Goal: Task Accomplishment & Management: Manage account settings

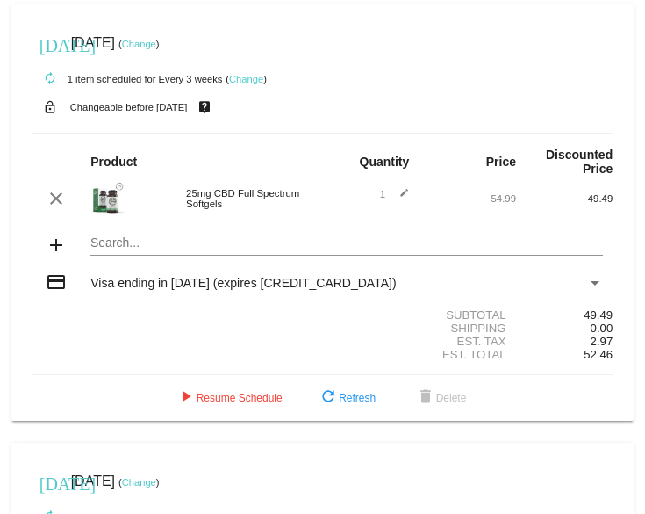
click at [155, 285] on span "Visa ending in [DATE] (expires [CREDIT_CARD_DATA])" at bounding box center [243, 283] width 306 height 14
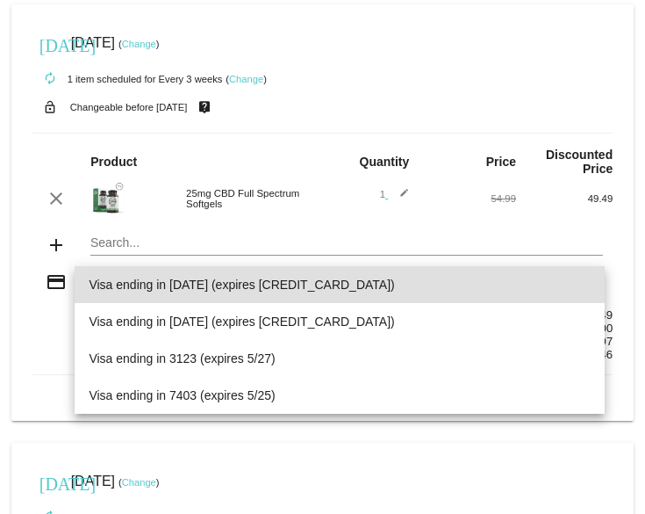
click at [356, 219] on div at bounding box center [322, 257] width 645 height 514
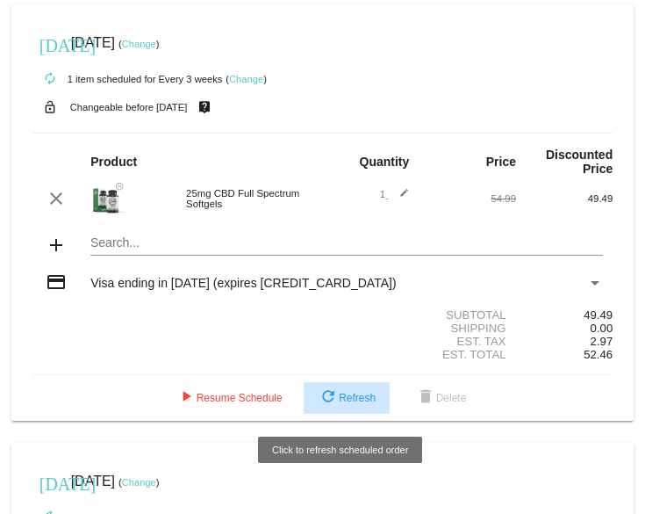
click at [320, 397] on mat-icon "refresh" at bounding box center [328, 397] width 21 height 21
click at [320, 397] on mat-card "[DATE] [DATE] ( Change ) autorenew 1 item scheduled for Every 3 weeks ( Change …" at bounding box center [322, 212] width 623 height 416
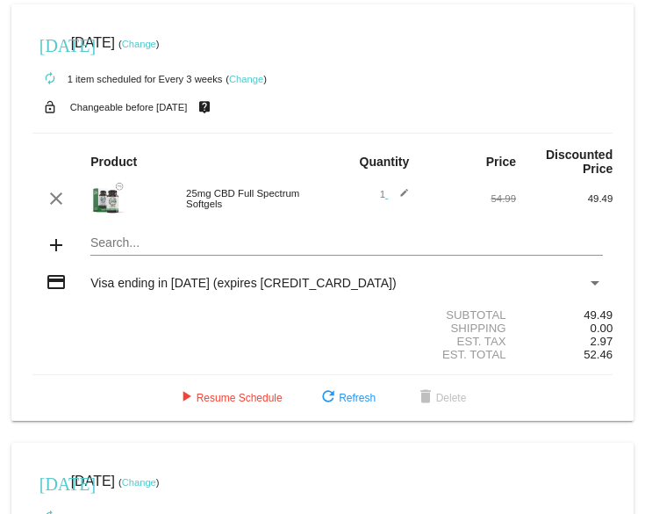
click at [102, 283] on span "Visa ending in [DATE] (expires [CREDIT_CARD_DATA])" at bounding box center [243, 283] width 306 height 14
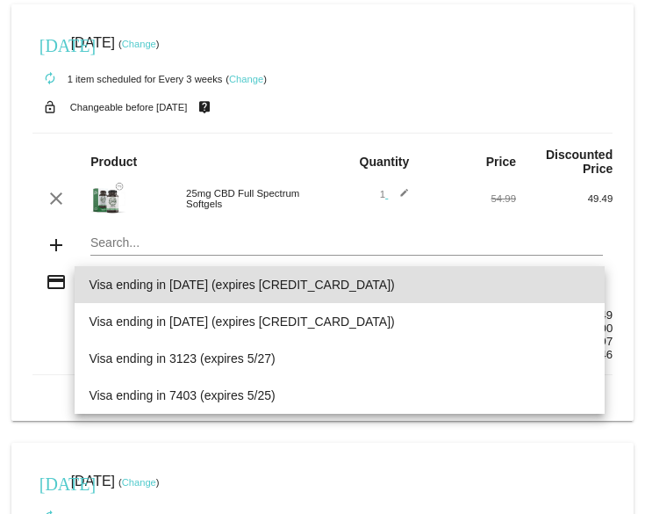
click at [18, 254] on div at bounding box center [322, 257] width 645 height 514
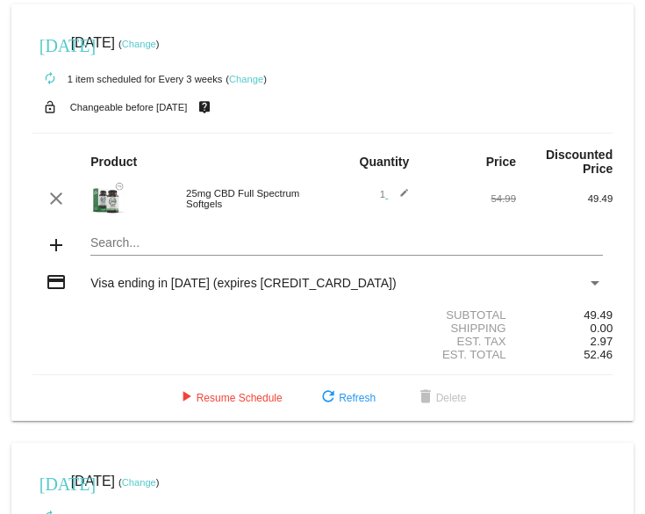
click at [18, 254] on mat-card "today Jun 6 2025 ( Change ) autorenew 1 item scheduled for Every 3 weeks ( Chan…" at bounding box center [322, 212] width 623 height 416
click at [197, 280] on span "Visa ending in [DATE] (expires [CREDIT_CARD_DATA])" at bounding box center [243, 283] width 306 height 14
click at [197, 266] on div at bounding box center [325, 266] width 501 height 0
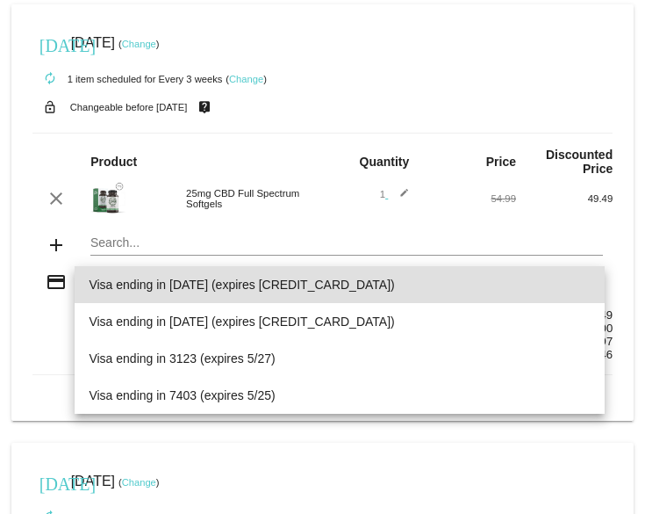
drag, startPoint x: 399, startPoint y: 215, endPoint x: 417, endPoint y: 231, distance: 23.6
click at [403, 219] on div at bounding box center [322, 257] width 645 height 514
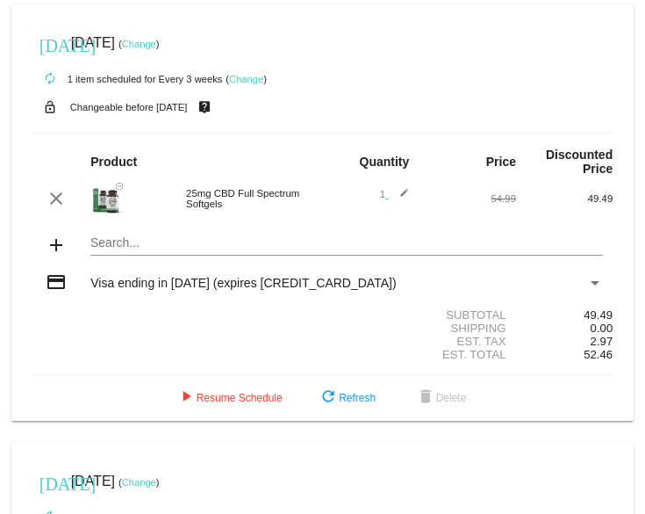
click at [154, 108] on small "Changeable before [DATE]" at bounding box center [129, 107] width 118 height 11
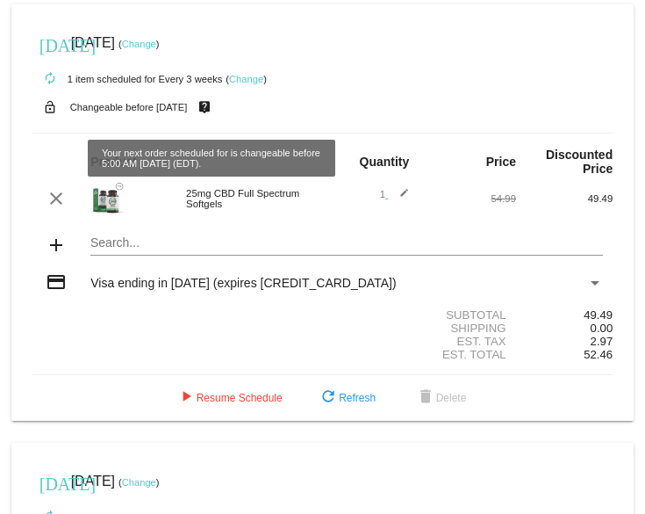
click at [208, 107] on mat-icon "live_help" at bounding box center [204, 107] width 21 height 23
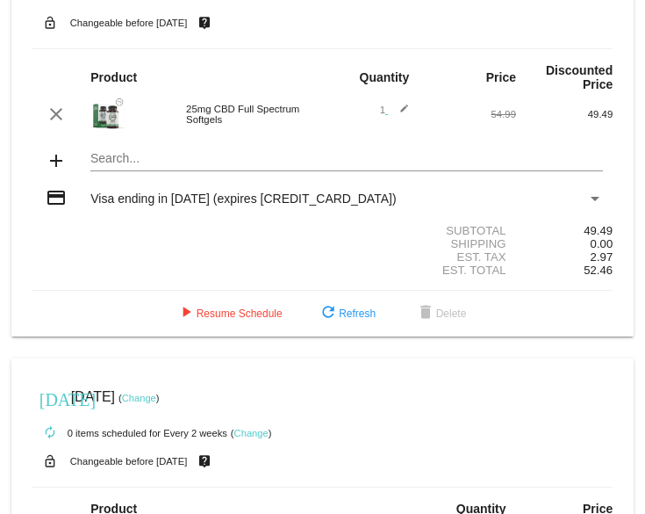
scroll to position [88, 0]
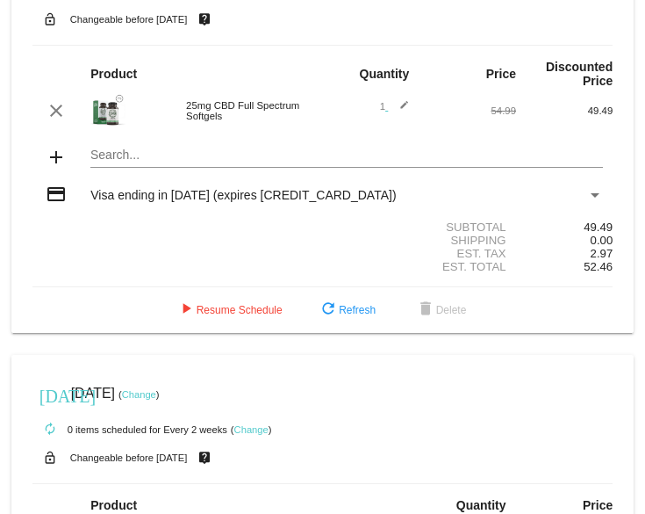
click at [51, 155] on mat-icon "add" at bounding box center [56, 157] width 21 height 21
click at [99, 155] on mat-card "[DATE] [DATE] ( Change ) autorenew 1 item scheduled for Every 3 weeks ( Change …" at bounding box center [322, 125] width 623 height 416
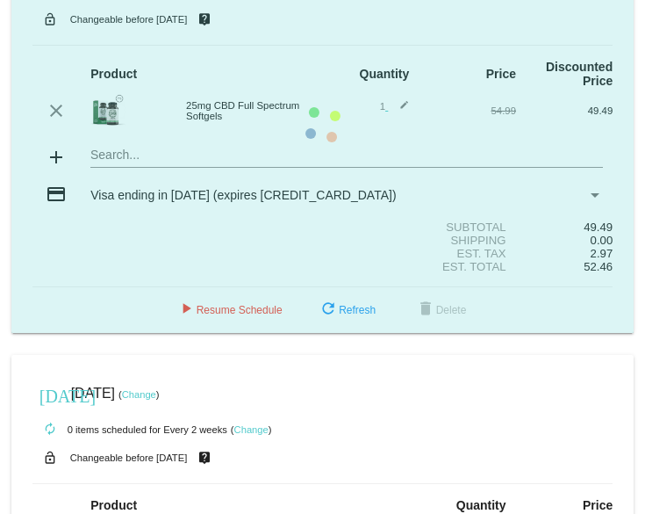
click at [100, 155] on mat-card "[DATE] [DATE] ( Change ) autorenew 1 item scheduled for Every 3 weeks ( Change …" at bounding box center [322, 125] width 623 height 416
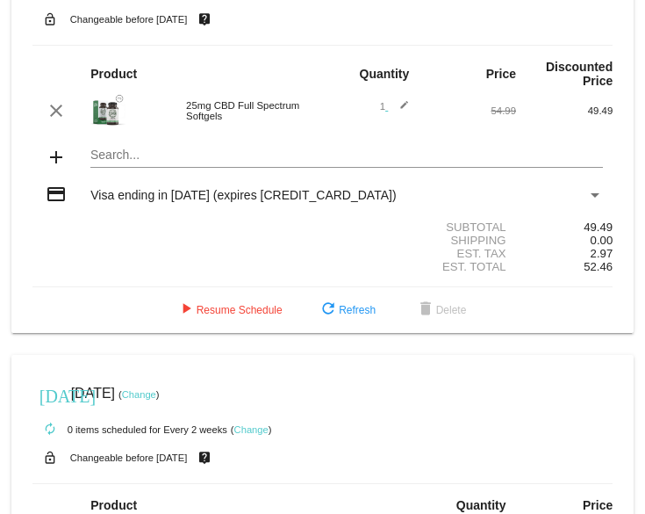
click at [102, 156] on input "Search..." at bounding box center [346, 155] width 513 height 14
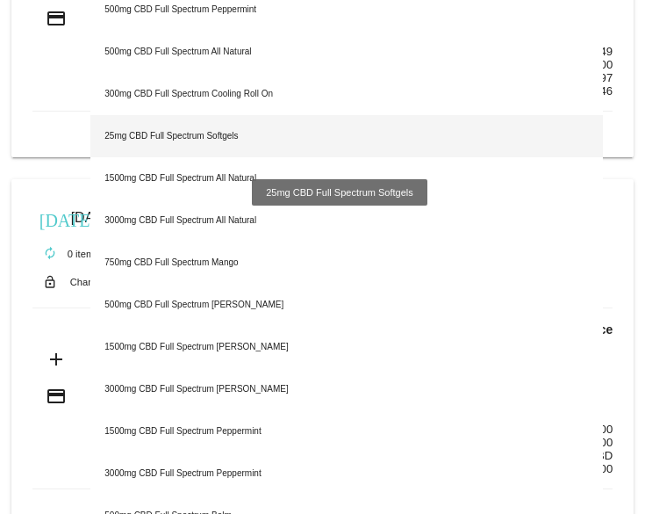
scroll to position [351, 0]
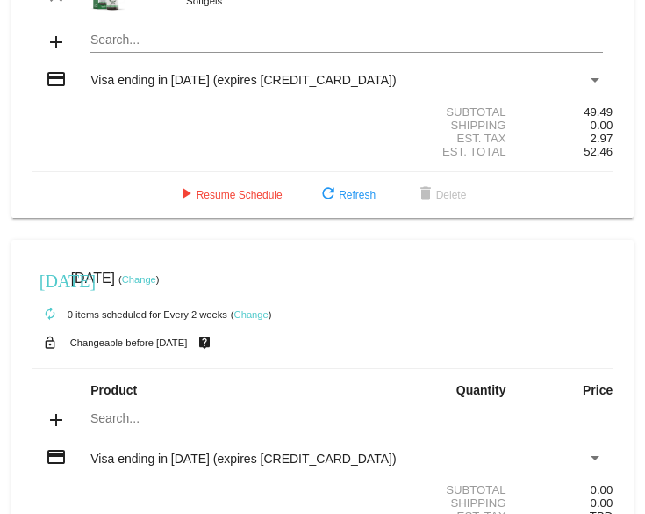
scroll to position [176, 0]
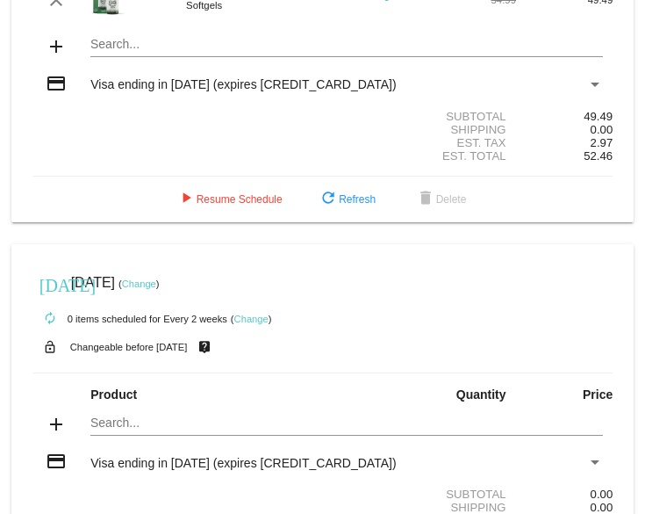
scroll to position [176, 0]
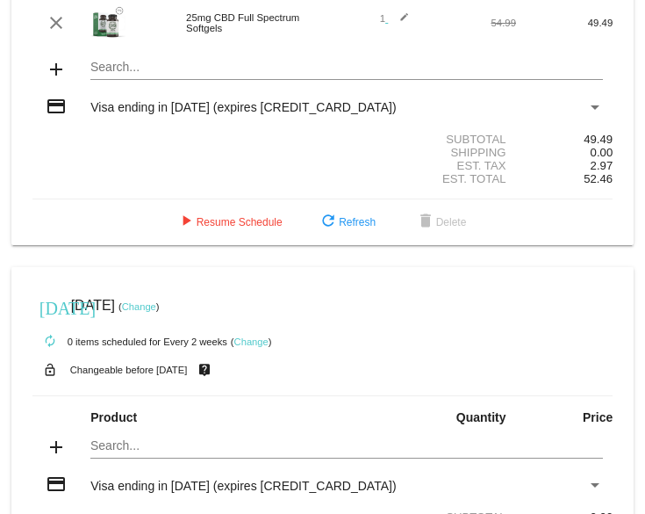
click at [57, 106] on mat-icon "credit_card" at bounding box center [56, 106] width 21 height 21
click at [152, 108] on span "Visa ending in [DATE] (expires [CREDIT_CARD_DATA])" at bounding box center [243, 107] width 306 height 14
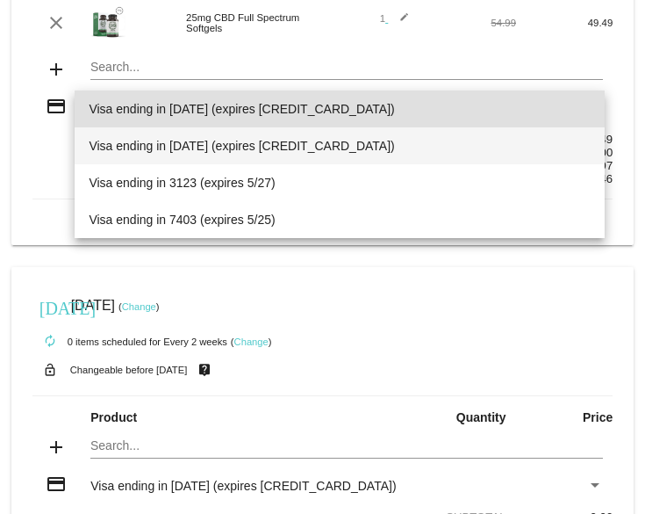
click at [458, 157] on span "Visa ending in [DATE] (expires [CREDIT_CARD_DATA])" at bounding box center [339, 145] width 501 height 37
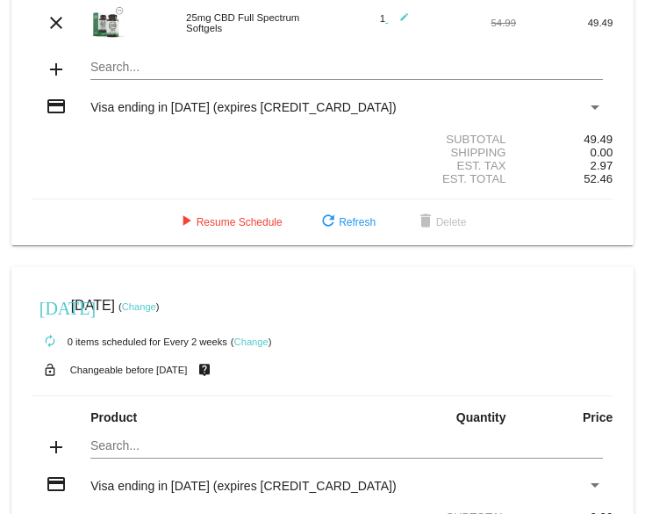
click at [201, 136] on div "Subtotal 49.49" at bounding box center [322, 139] width 581 height 13
click at [202, 136] on div "Subtotal 49.49" at bounding box center [322, 139] width 581 height 13
click at [104, 104] on span "Visa ending in [DATE] (expires [CREDIT_CARD_DATA])" at bounding box center [243, 107] width 306 height 14
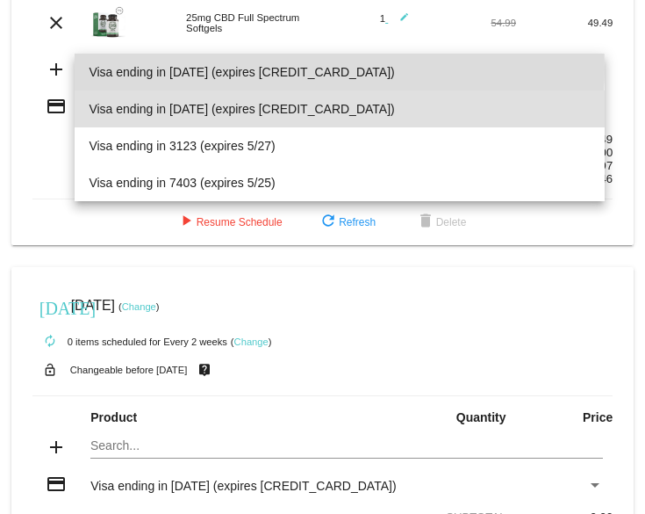
click at [220, 69] on span "Visa ending in [DATE] (expires [CREDIT_CARD_DATA])" at bounding box center [339, 72] width 501 height 37
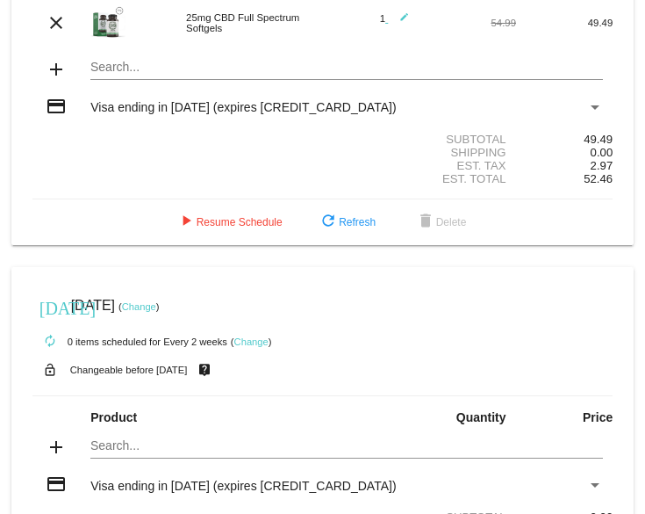
click at [221, 69] on mat-card "[DATE] [DATE] ( Change ) autorenew 1 item scheduled for Every 3 weeks ( Change …" at bounding box center [322, 37] width 623 height 416
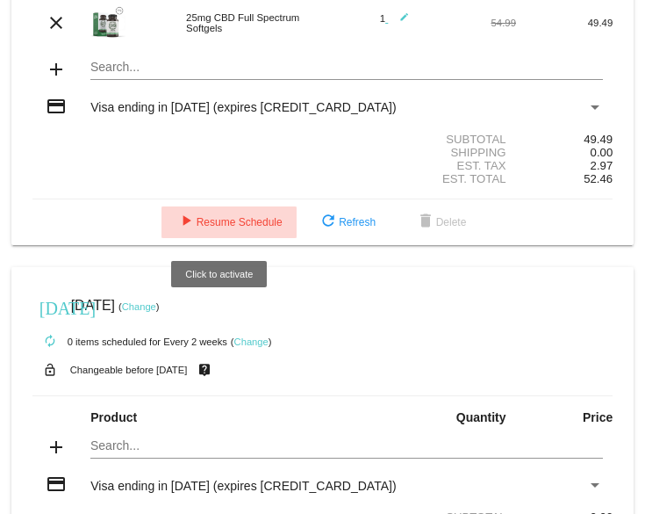
click at [217, 223] on span "play_arrow Resume Schedule" at bounding box center [229, 222] width 107 height 12
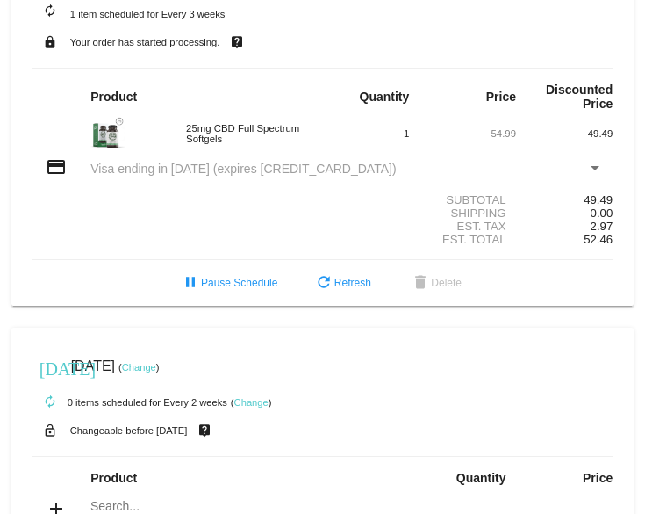
scroll to position [0, 0]
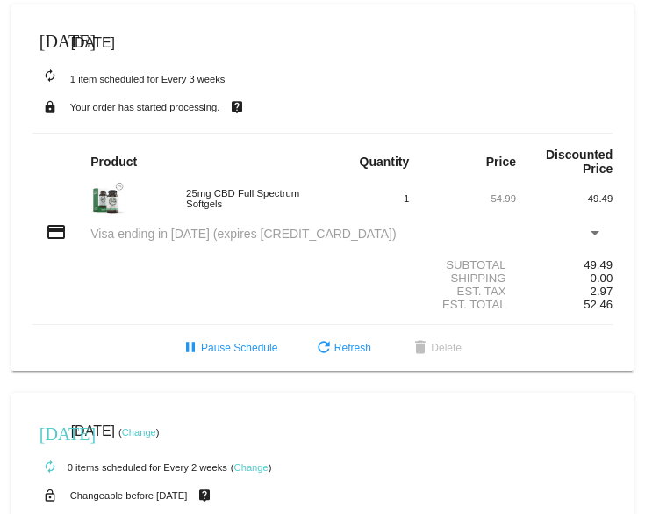
click at [138, 230] on span "Visa ending in [DATE] (expires [CREDIT_CARD_DATA])" at bounding box center [243, 233] width 306 height 14
click at [54, 234] on mat-icon "credit_card" at bounding box center [56, 231] width 21 height 21
click at [233, 229] on span "Visa ending in [DATE] (expires [CREDIT_CARD_DATA])" at bounding box center [243, 233] width 306 height 14
click at [234, 229] on span "Visa ending in [DATE] (expires [CREDIT_CARD_DATA])" at bounding box center [243, 233] width 306 height 14
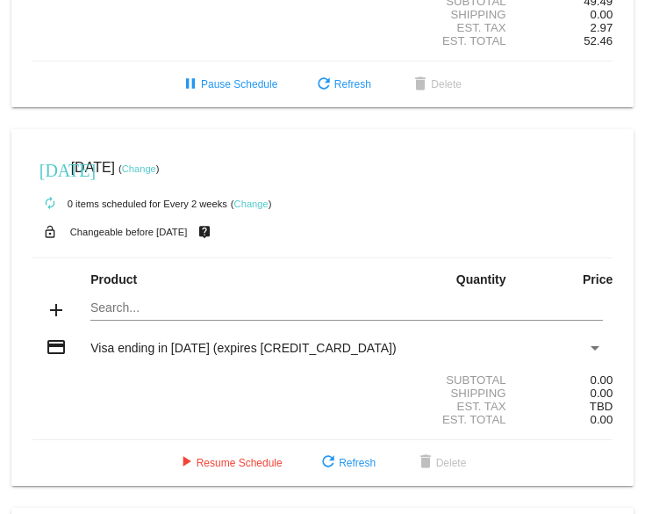
scroll to position [351, 0]
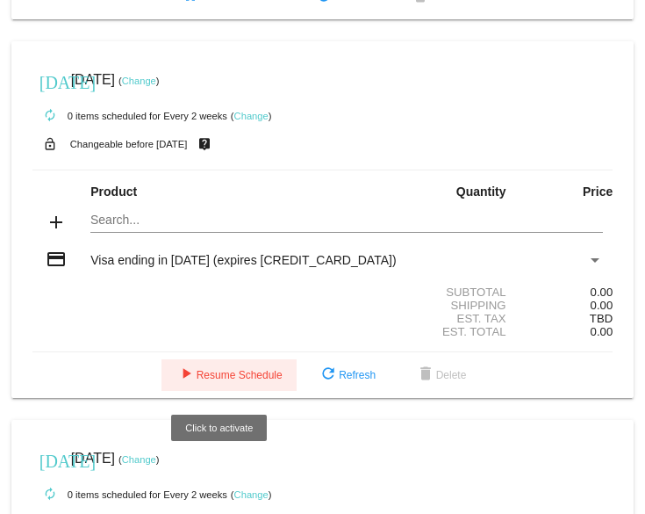
click at [216, 377] on span "play_arrow Resume Schedule" at bounding box center [229, 375] width 107 height 12
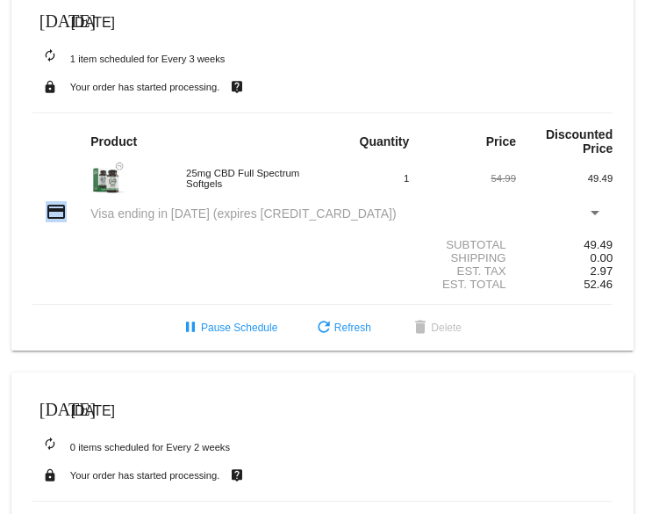
scroll to position [0, 0]
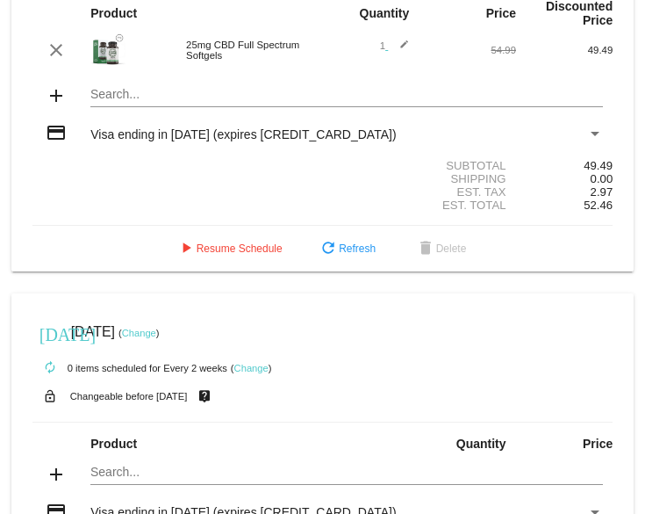
scroll to position [439, 0]
